Goal: Find specific page/section: Find specific page/section

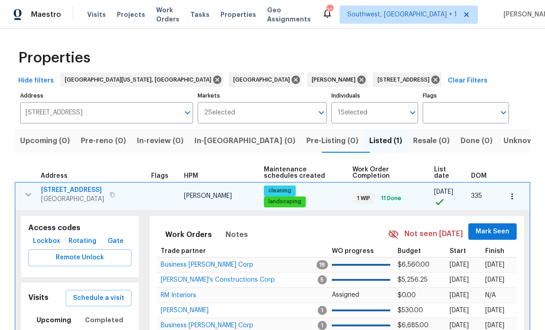
scroll to position [0, 0]
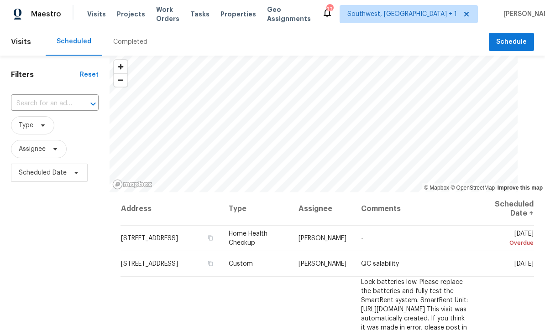
scroll to position [0, 0]
click at [120, 13] on span "Projects" at bounding box center [131, 14] width 28 height 9
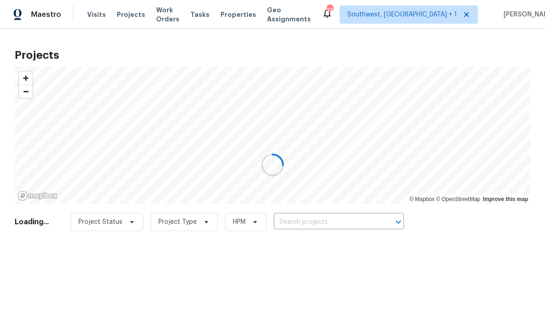
click at [302, 228] on div at bounding box center [272, 165] width 545 height 330
click at [308, 223] on div at bounding box center [272, 165] width 545 height 330
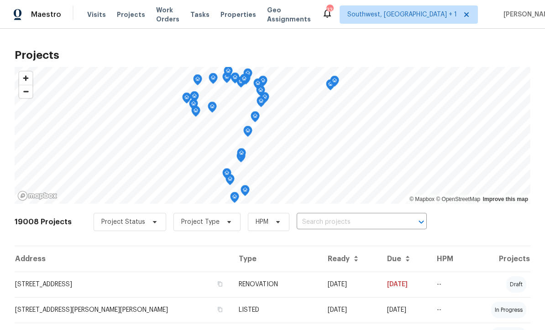
click at [320, 226] on input "text" at bounding box center [349, 222] width 105 height 14
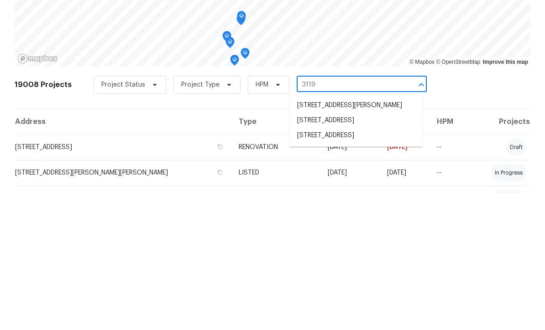
type input "3119 7"
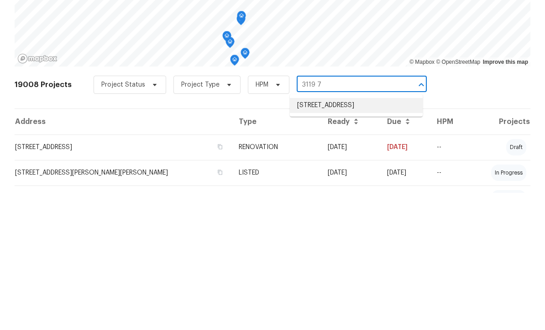
click at [356, 235] on li "3119 78th Ave E, Sarasota, FL 34243" at bounding box center [356, 242] width 133 height 15
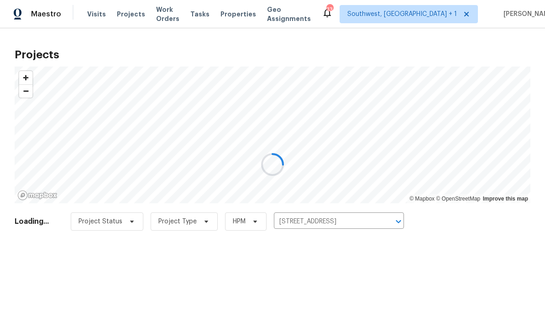
scroll to position [0, 0]
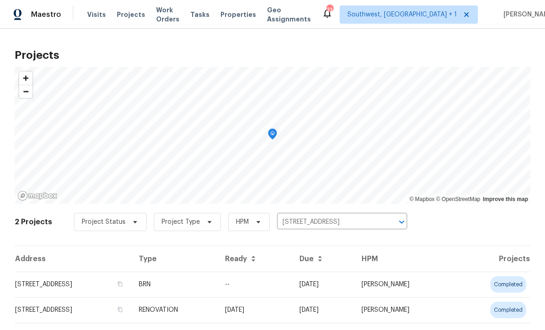
click at [292, 286] on td "--" at bounding box center [255, 285] width 74 height 26
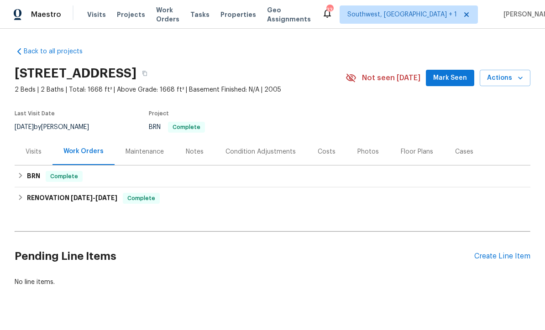
scroll to position [18, 0]
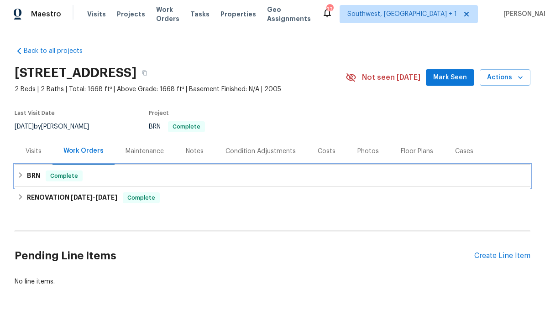
click at [351, 166] on div "BRN Complete" at bounding box center [273, 177] width 516 height 22
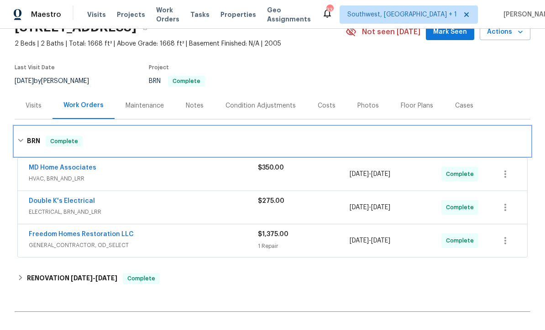
scroll to position [47, 0]
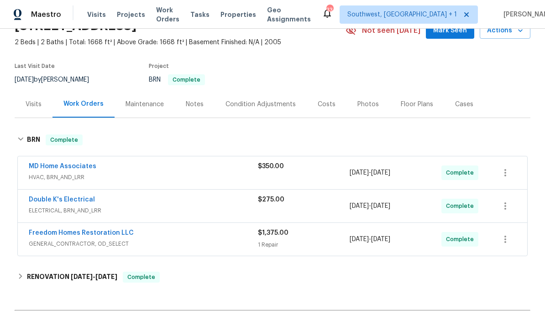
click at [327, 162] on div "$350.00" at bounding box center [304, 173] width 92 height 22
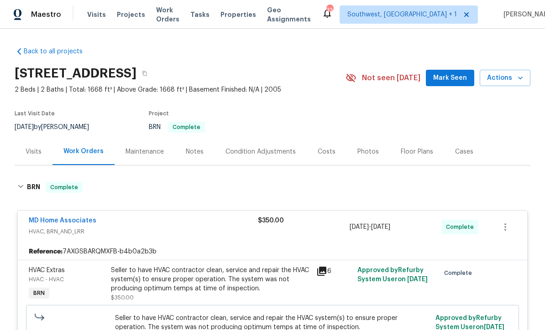
scroll to position [18, 0]
